Goal: Information Seeking & Learning: Find specific fact

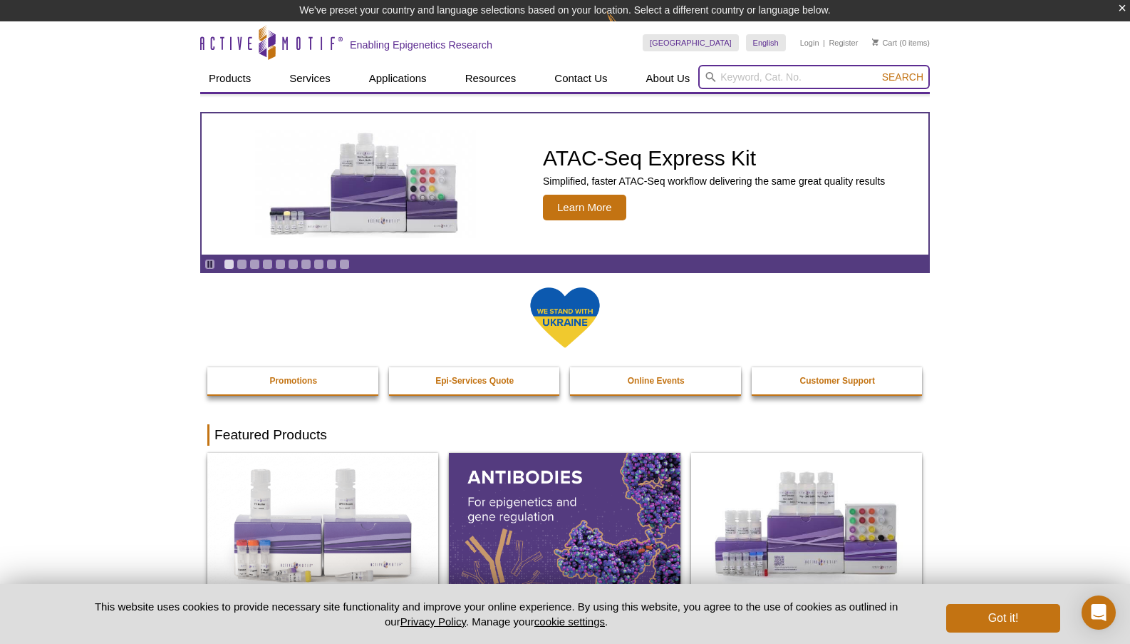
click at [791, 73] on input "search" at bounding box center [814, 77] width 232 height 24
paste input "91191"
type input "91191"
click at [912, 72] on span "Search" at bounding box center [902, 76] width 41 height 11
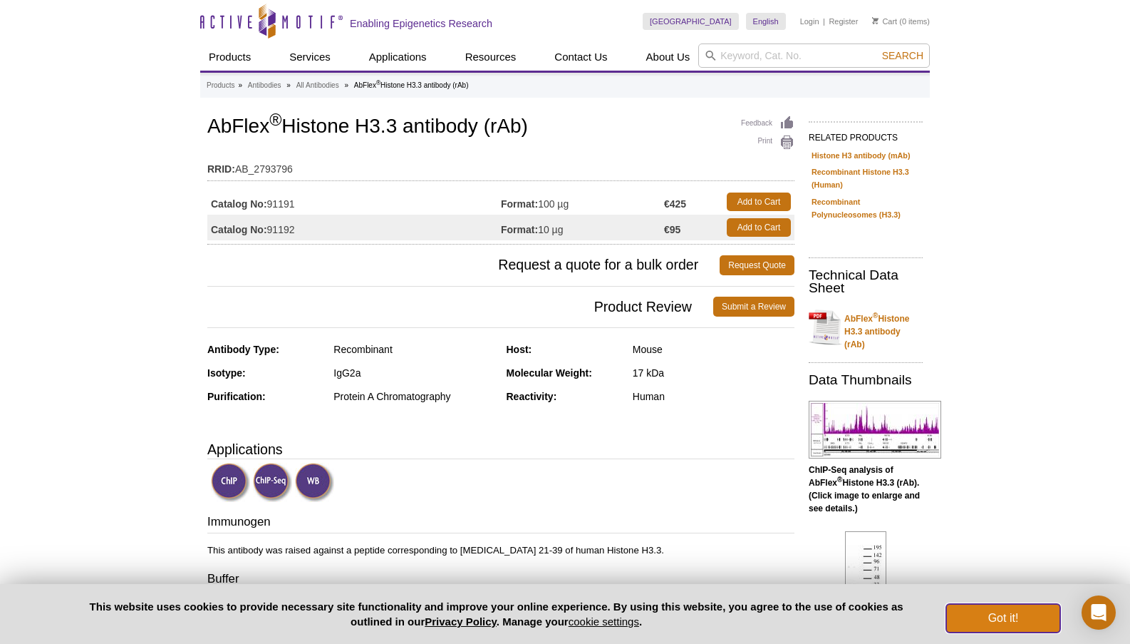
click at [991, 624] on button "Got it!" at bounding box center [1004, 618] width 114 height 29
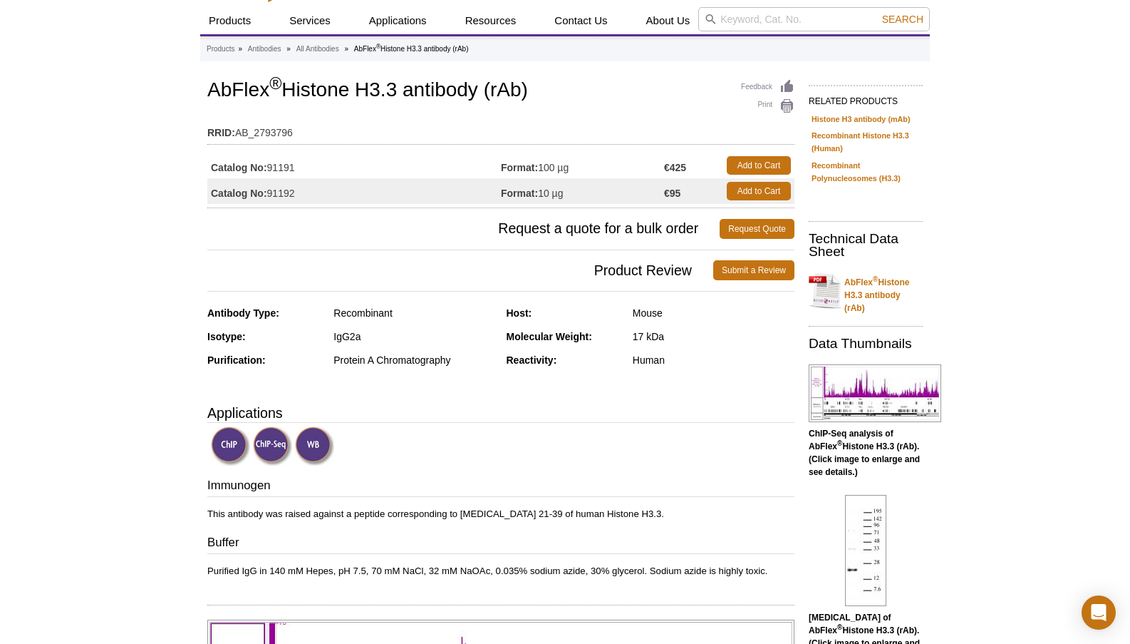
scroll to position [37, 0]
click at [877, 292] on link "AbFlex ® Histone H3.3 antibody (rAb)" at bounding box center [866, 290] width 114 height 47
